Goal: Find contact information: Find contact information

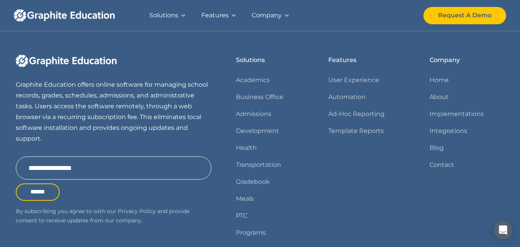
scroll to position [1036, 0]
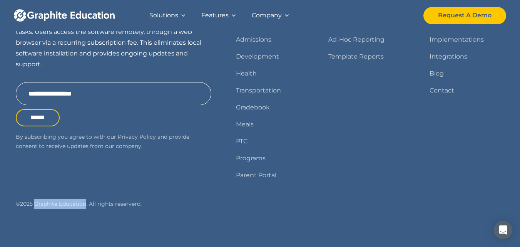
drag, startPoint x: 36, startPoint y: 203, endPoint x: 88, endPoint y: 204, distance: 52.3
click at [88, 204] on div "© 2025 Graphite Education. All rights reserverd." at bounding box center [113, 204] width 195 height 10
copy div "Graphite Education"
click at [445, 89] on link "Contact" at bounding box center [441, 90] width 25 height 11
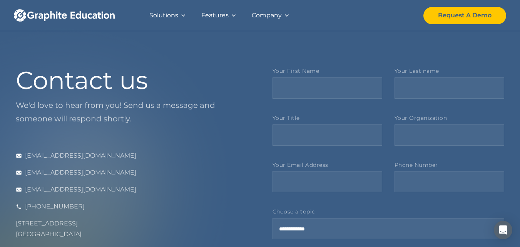
click at [273, 14] on div "Company" at bounding box center [267, 15] width 30 height 11
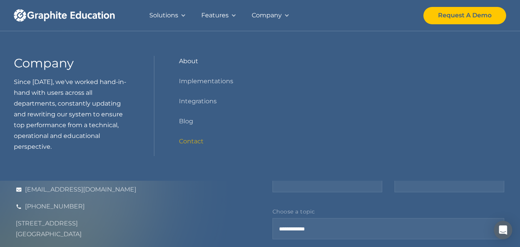
click at [190, 63] on link "About" at bounding box center [188, 61] width 19 height 11
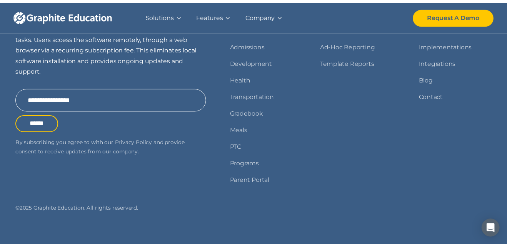
scroll to position [850, 0]
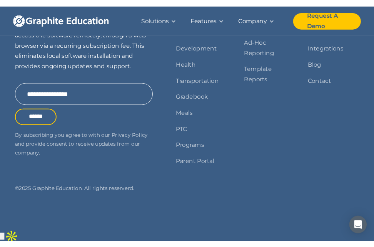
scroll to position [708, 0]
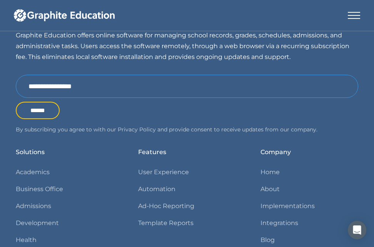
click at [313, 98] on input "Email Form" at bounding box center [187, 86] width 342 height 23
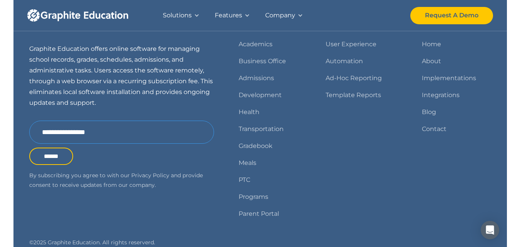
scroll to position [811, 0]
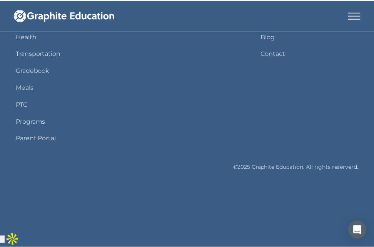
scroll to position [670, 0]
